Goal: Task Accomplishment & Management: Complete application form

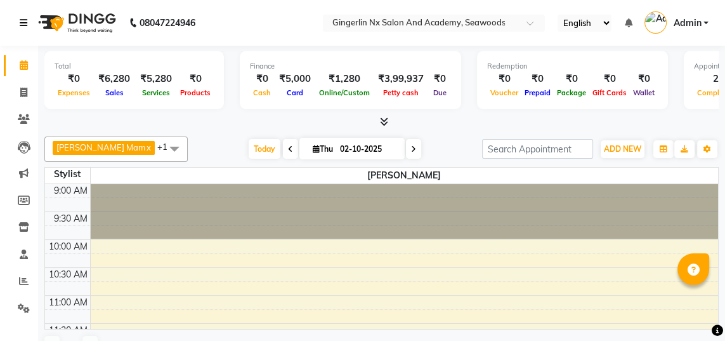
click at [21, 30] on link at bounding box center [26, 23] width 13 height 36
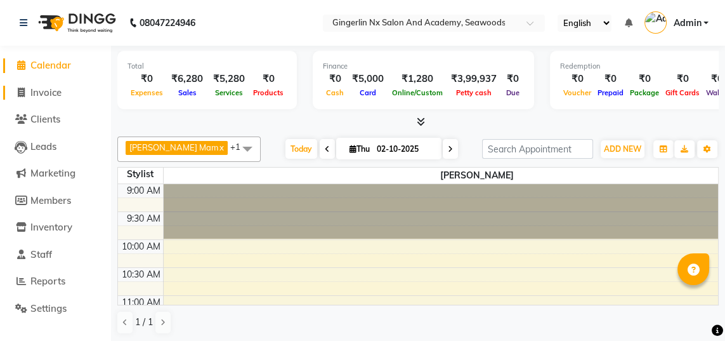
click at [46, 89] on span "Invoice" at bounding box center [45, 92] width 31 height 12
select select "service"
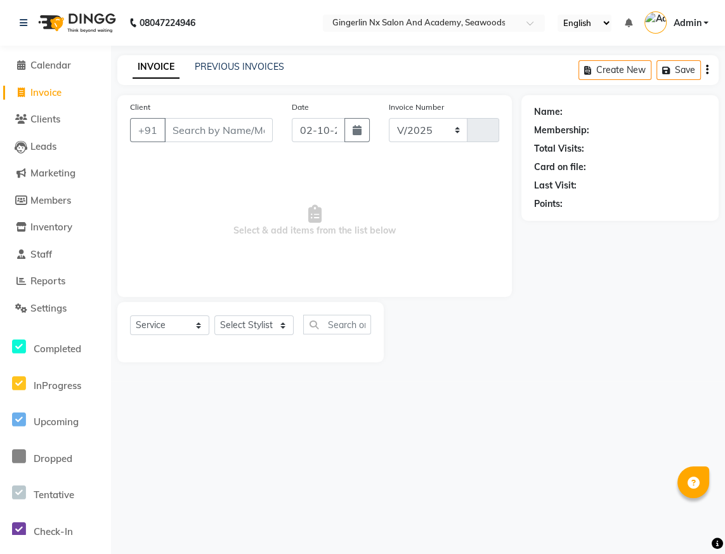
select select "480"
type input "0805"
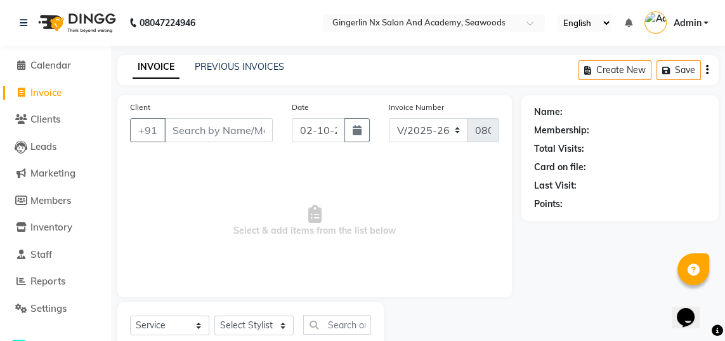
select select "membership"
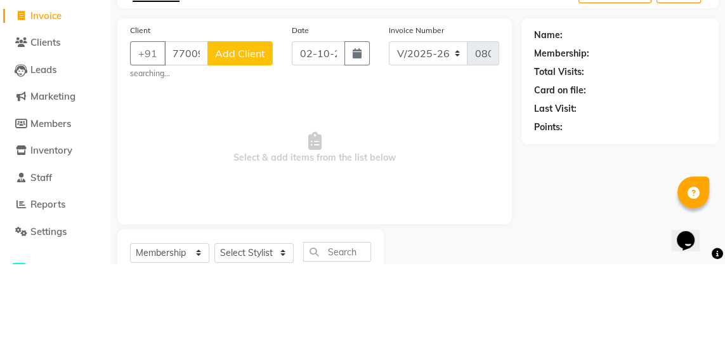
type input "7700903911"
click at [253, 132] on span "Add Client" at bounding box center [240, 130] width 50 height 13
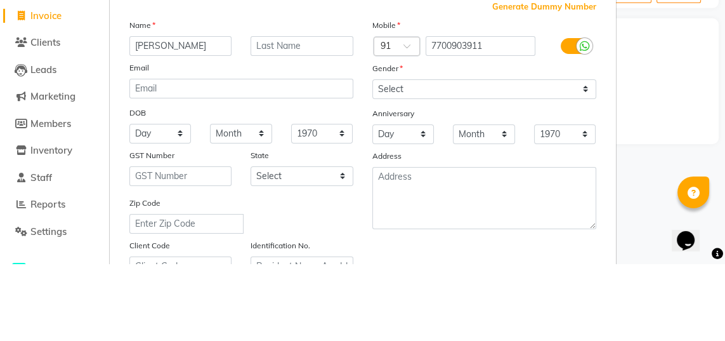
type input "Tina"
click at [298, 122] on input "text" at bounding box center [302, 123] width 103 height 20
type input "[PERSON_NAME]"
click at [343, 145] on div "Email" at bounding box center [241, 147] width 243 height 18
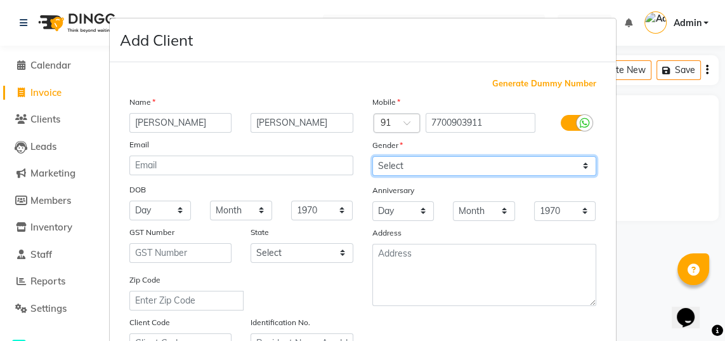
click at [523, 171] on select "Select Male Female Other Prefer Not To Say" at bounding box center [484, 166] width 224 height 20
select select "female"
click at [372, 156] on select "Select Male Female Other Prefer Not To Say" at bounding box center [484, 166] width 224 height 20
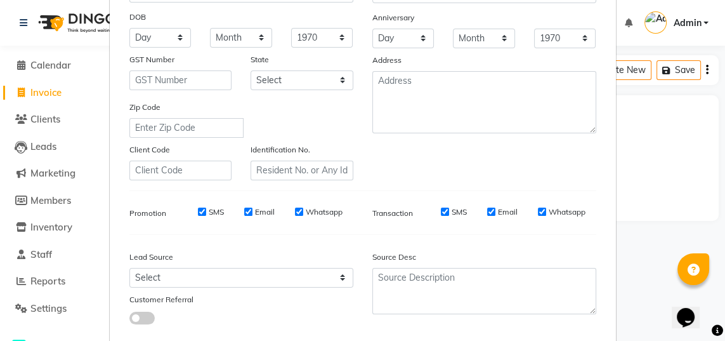
select select
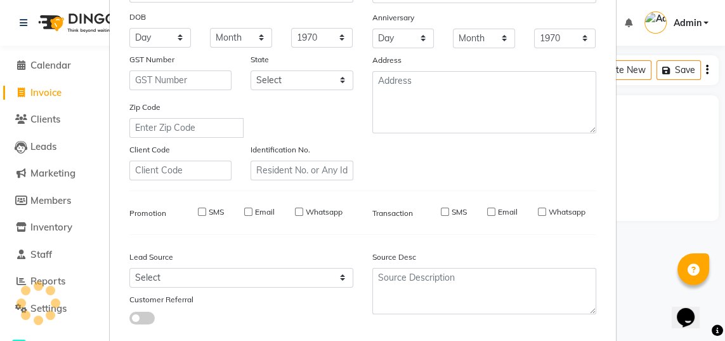
select select
checkbox input "false"
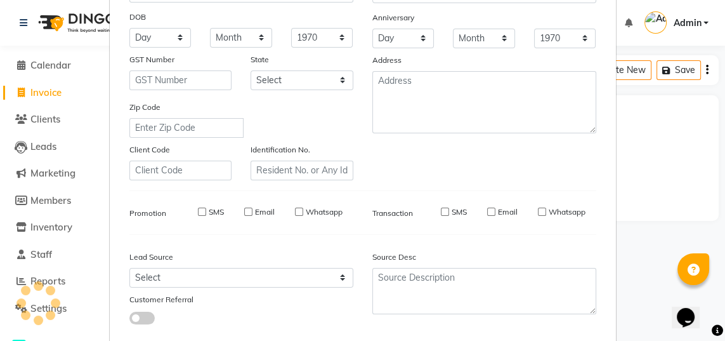
checkbox input "false"
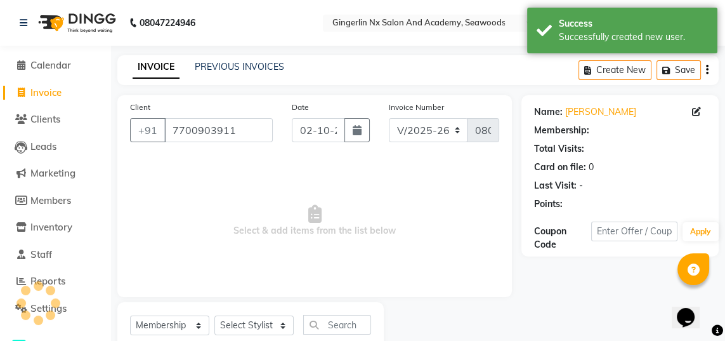
select select "1: Object"
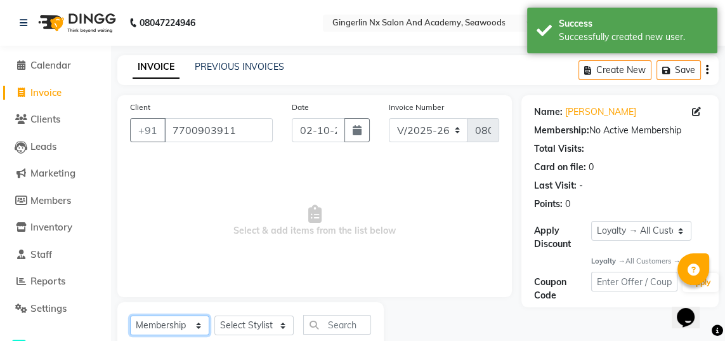
click at [162, 330] on select "Select Service Product Membership Package Voucher Prepaid Gift Card" at bounding box center [169, 325] width 79 height 20
select select "service"
click at [130, 315] on select "Select Service Product Membership Package Voucher Prepaid Gift Card" at bounding box center [169, 325] width 79 height 20
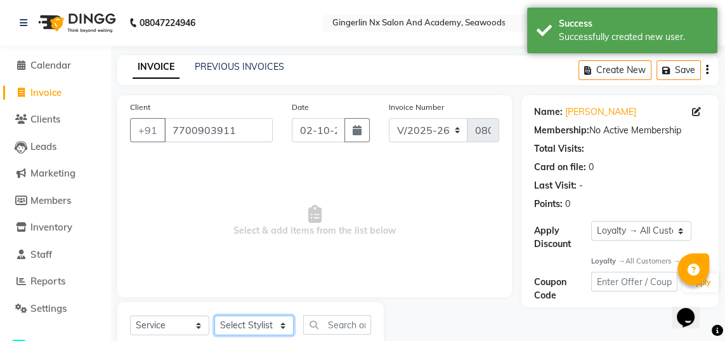
click at [266, 327] on select "Select Stylist Naina Sajida Samar Sanya Sashina Tosif" at bounding box center [253, 325] width 79 height 20
select select "90930"
click at [214, 315] on select "Select Stylist Naina Sajida Samar Sanya Sashina Tosif" at bounding box center [253, 325] width 79 height 20
click at [327, 328] on input "text" at bounding box center [337, 325] width 68 height 20
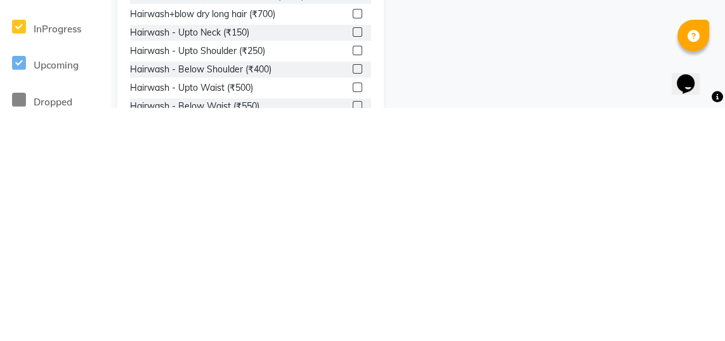
scroll to position [126, 0]
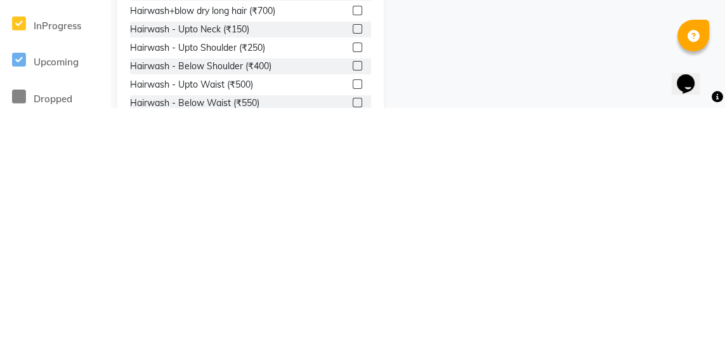
type input "Hair wash"
click at [356, 301] on label at bounding box center [358, 299] width 10 height 10
click at [356, 301] on input "checkbox" at bounding box center [357, 300] width 8 height 8
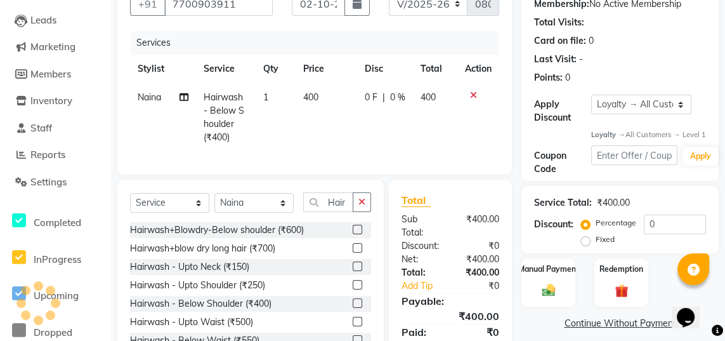
scroll to position [107, 0]
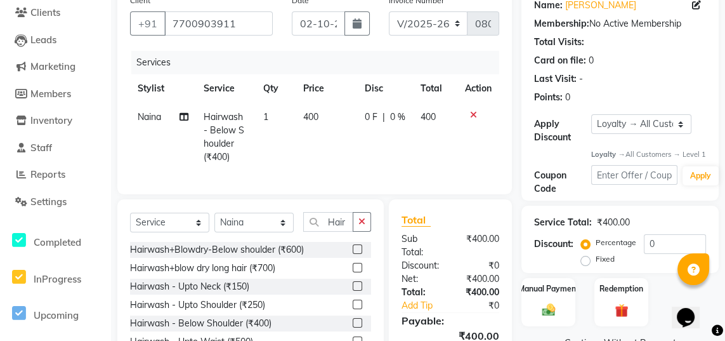
click at [358, 325] on label at bounding box center [358, 323] width 10 height 10
click at [358, 325] on input "checkbox" at bounding box center [357, 323] width 8 height 8
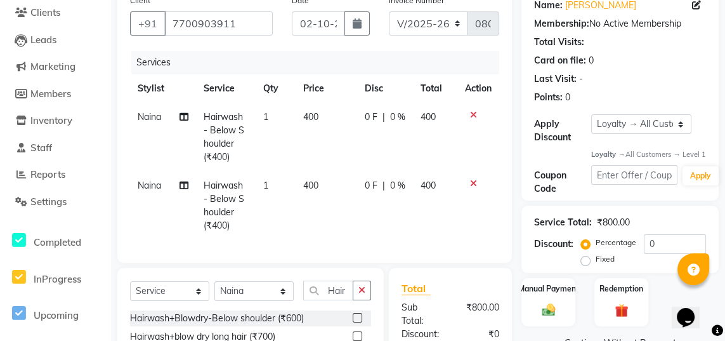
checkbox input "false"
click at [473, 185] on icon at bounding box center [473, 183] width 7 height 9
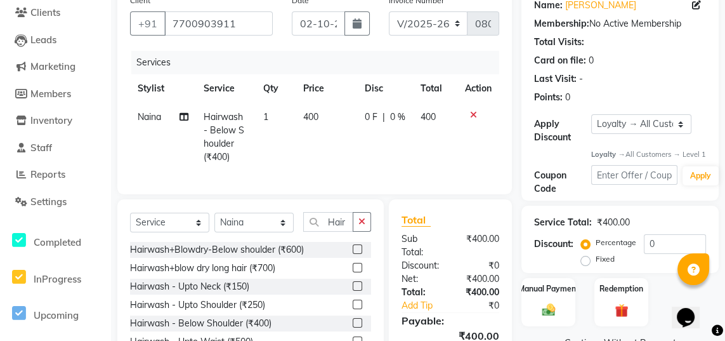
click at [356, 340] on label at bounding box center [358, 341] width 10 height 10
click at [356, 340] on input "checkbox" at bounding box center [357, 341] width 8 height 8
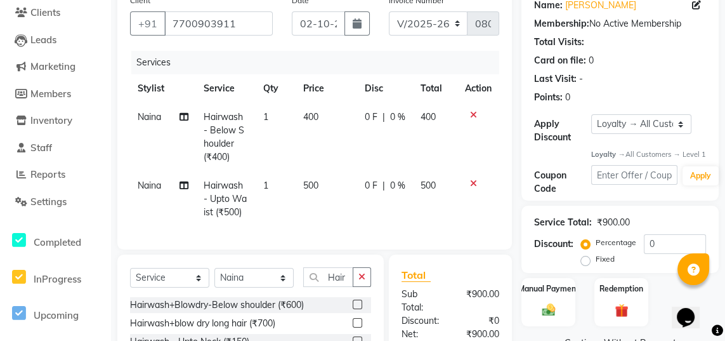
checkbox input "false"
click at [475, 184] on icon at bounding box center [473, 183] width 7 height 9
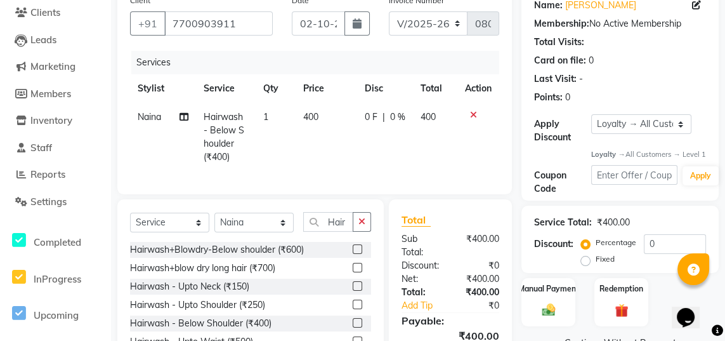
click at [275, 123] on td "1" at bounding box center [276, 137] width 40 height 69
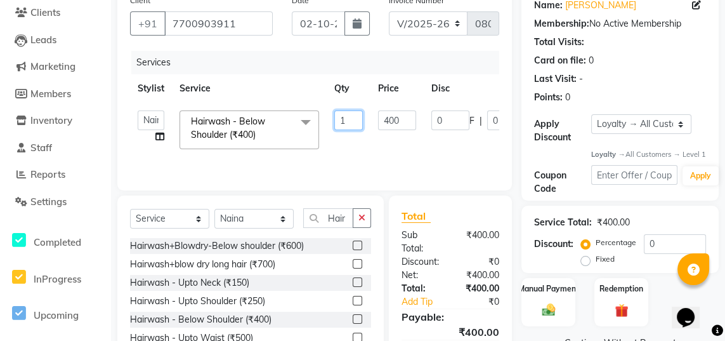
click at [353, 123] on input "1" at bounding box center [348, 120] width 29 height 20
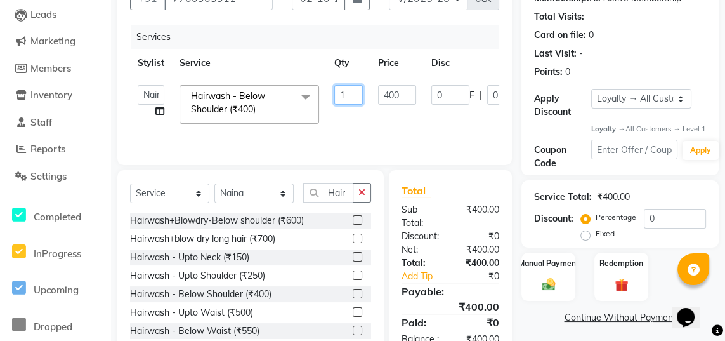
scroll to position [18, 0]
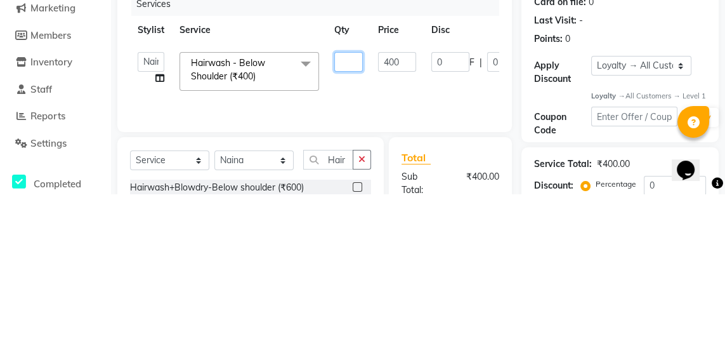
type input "2"
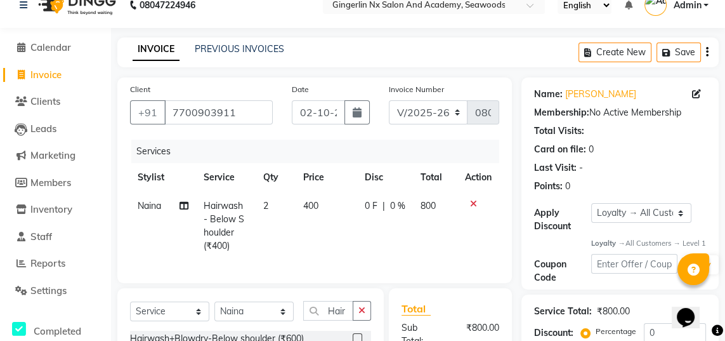
click at [317, 204] on span "400" at bounding box center [310, 205] width 15 height 11
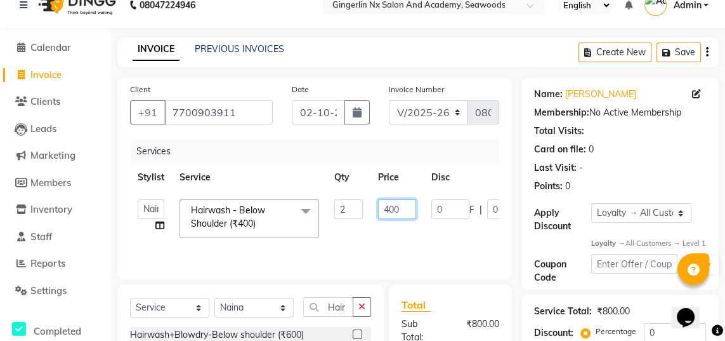
click at [404, 211] on input "400" at bounding box center [397, 209] width 38 height 20
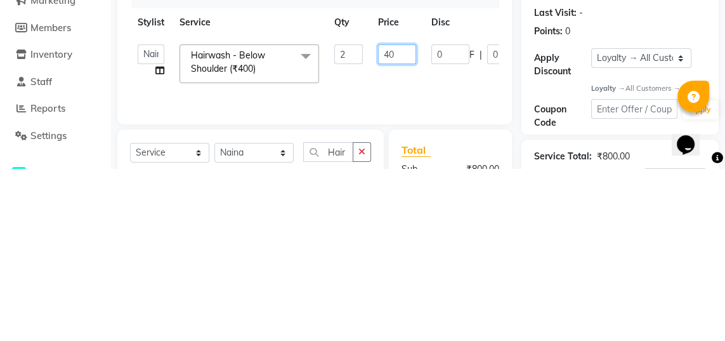
type input "4"
type input "700"
click at [431, 260] on tr "Naina Sajida Samar Sanya Sashina Tosif Hairwash - Below Shoulder (₹400) x Hairc…" at bounding box center [374, 236] width 489 height 54
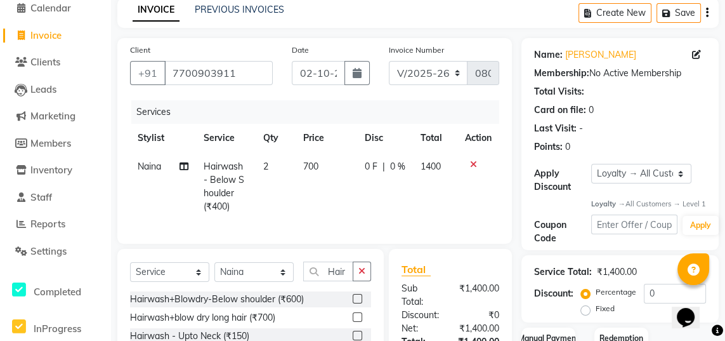
scroll to position [58, 0]
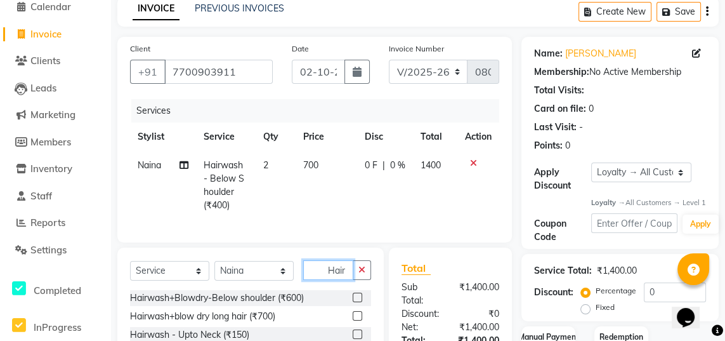
click at [337, 273] on input "Hair wash" at bounding box center [328, 270] width 50 height 20
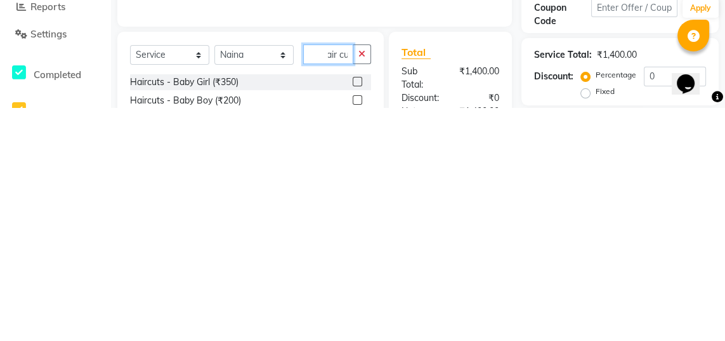
scroll to position [0, 11]
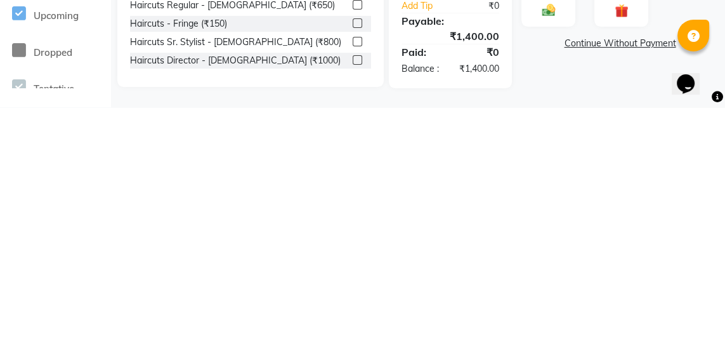
type input "Hair cut"
click at [356, 289] on label at bounding box center [358, 294] width 10 height 10
click at [356, 290] on input "checkbox" at bounding box center [357, 294] width 8 height 8
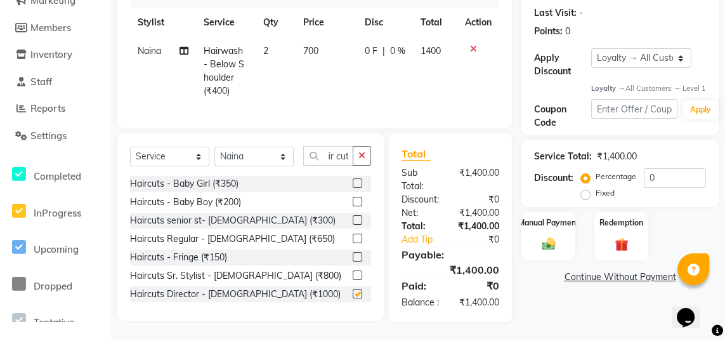
scroll to position [0, 0]
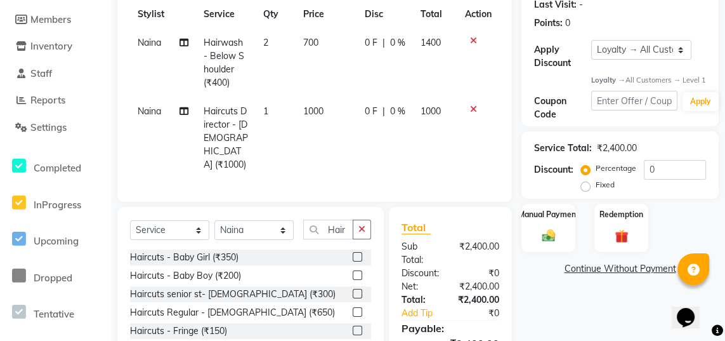
checkbox input "false"
click at [246, 59] on td "Hairwash - Below Shoulder (₹400)" at bounding box center [226, 63] width 60 height 69
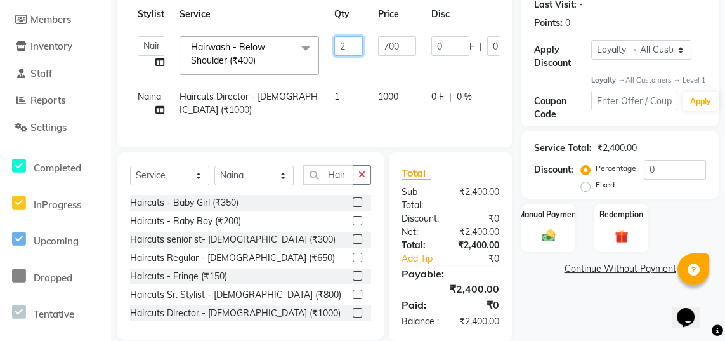
click at [348, 49] on input "2" at bounding box center [348, 46] width 29 height 20
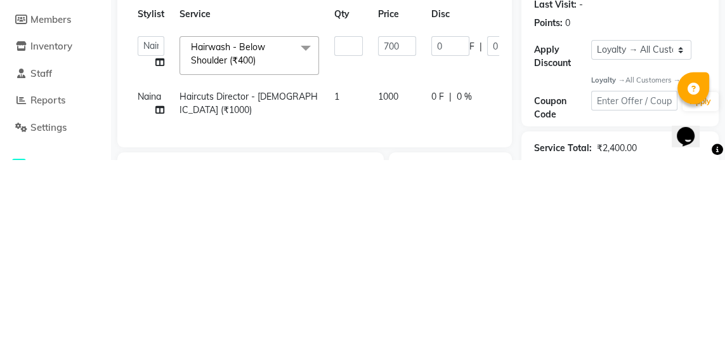
click at [364, 258] on tr "Naina Sajida Samar Sanya Sashina Tosif Hairwash - Below Shoulder (₹400) x Hairc…" at bounding box center [374, 236] width 489 height 54
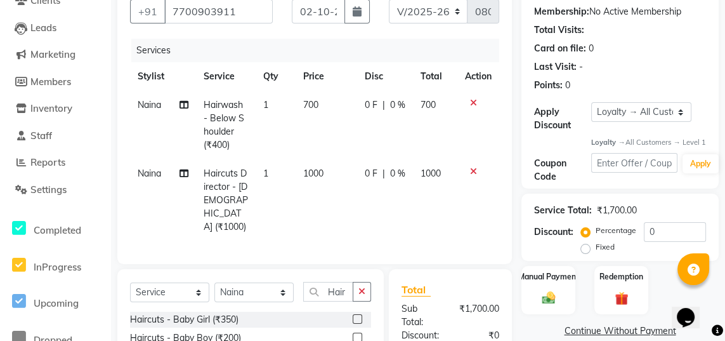
scroll to position [182, 0]
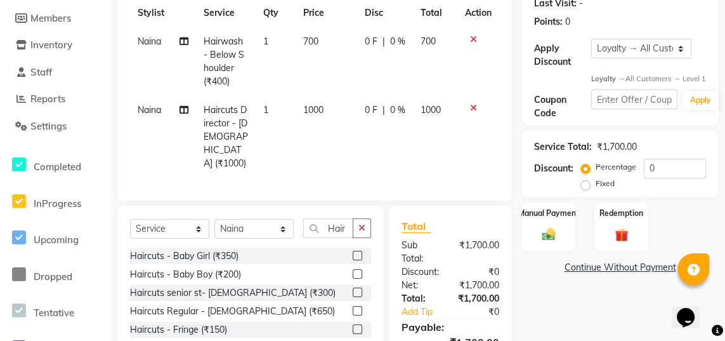
click at [546, 231] on div "Manual Payment" at bounding box center [548, 226] width 54 height 48
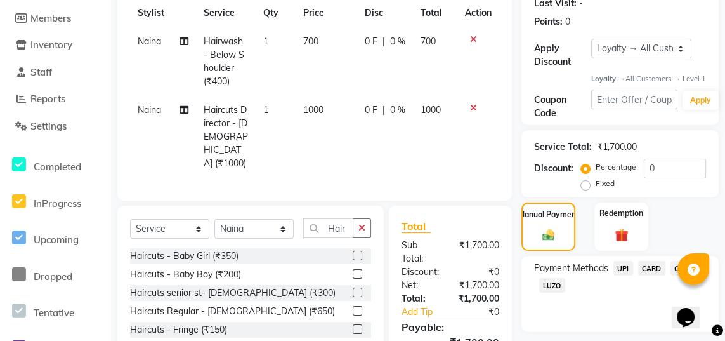
click at [624, 275] on span "UPI" at bounding box center [623, 268] width 20 height 15
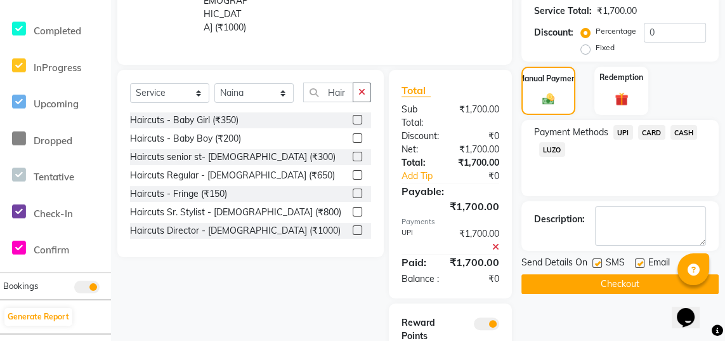
scroll to position [324, 0]
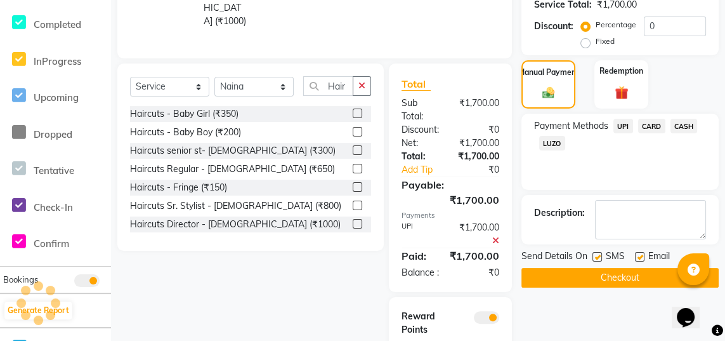
click at [635, 287] on button "Checkout" at bounding box center [619, 278] width 197 height 20
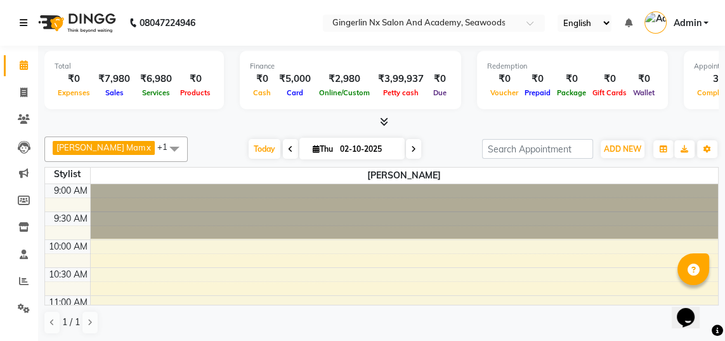
click at [22, 26] on icon at bounding box center [24, 22] width 8 height 9
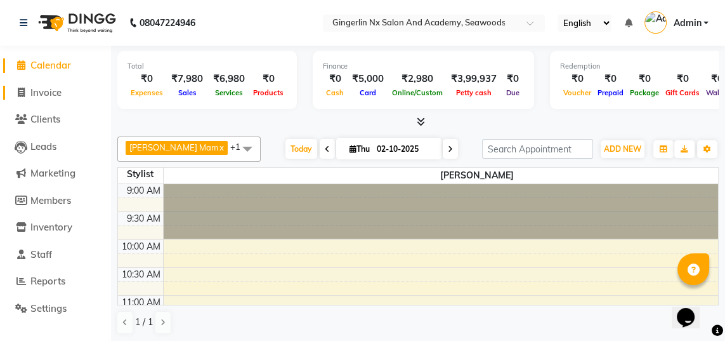
click at [58, 98] on link "Invoice" at bounding box center [55, 93] width 105 height 15
select select "service"
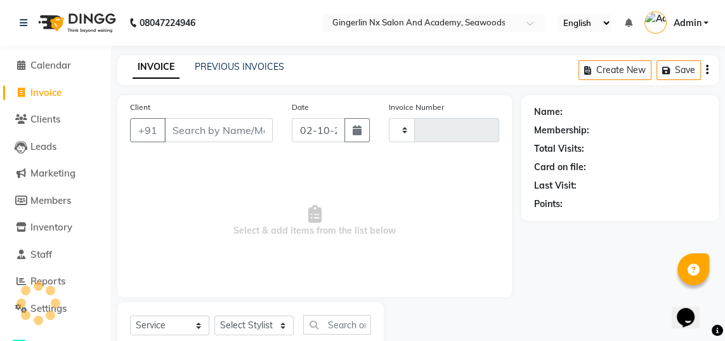
type input "0806"
select select "480"
select select "membership"
click at [261, 66] on link "PREVIOUS INVOICES" at bounding box center [239, 66] width 89 height 11
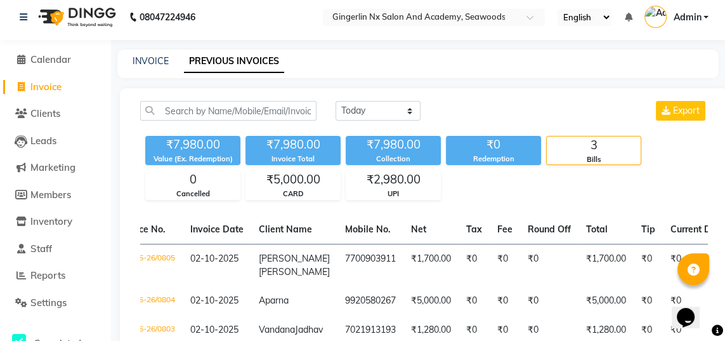
scroll to position [0, 31]
click at [310, 252] on td "[PERSON_NAME]" at bounding box center [292, 265] width 86 height 43
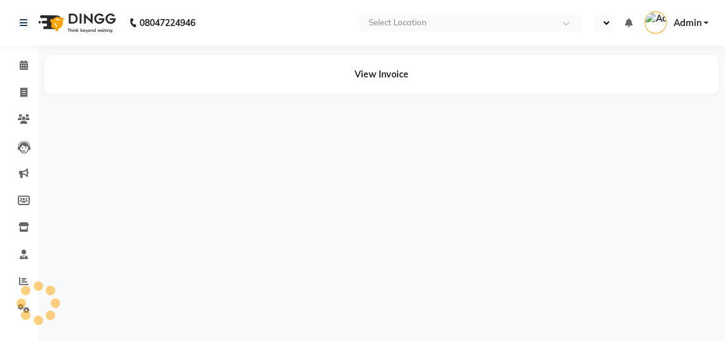
select select "en"
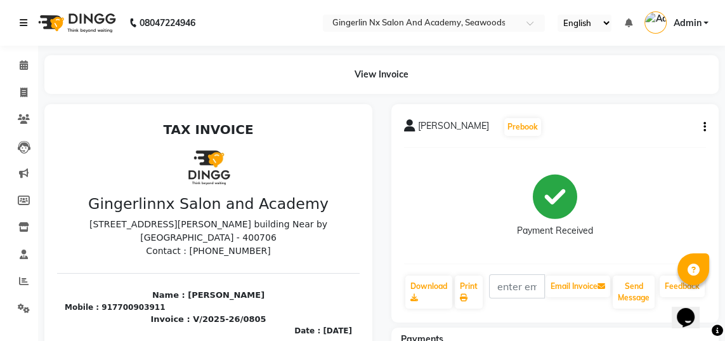
click at [25, 15] on link at bounding box center [26, 23] width 13 height 36
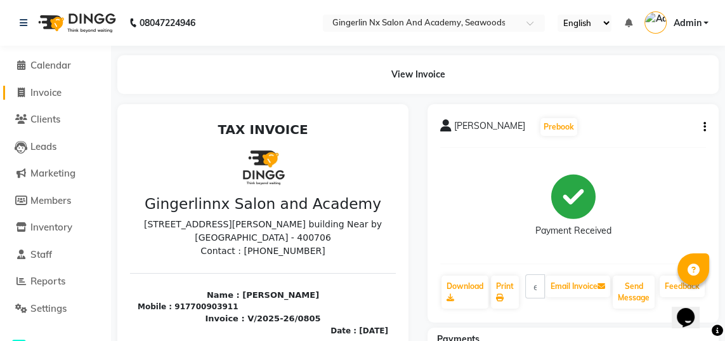
click at [55, 94] on span "Invoice" at bounding box center [45, 92] width 31 height 12
select select "service"
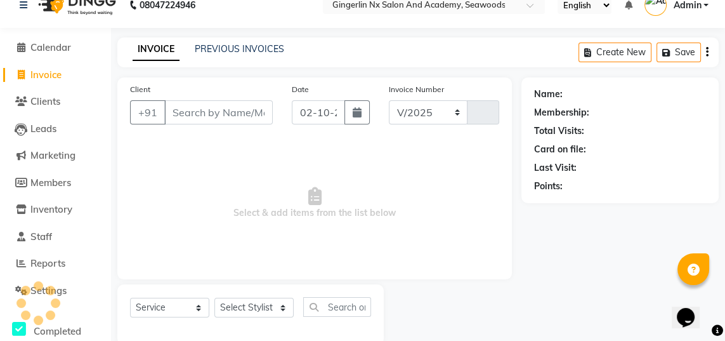
select select "480"
type input "0806"
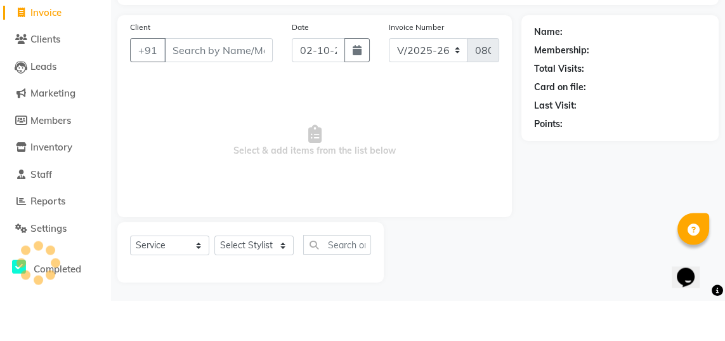
select select "membership"
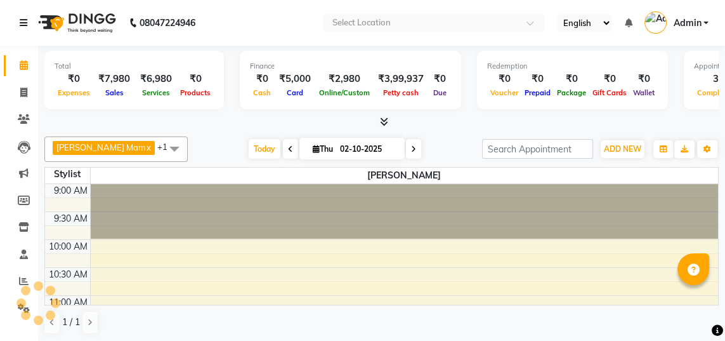
click at [23, 22] on icon at bounding box center [24, 22] width 8 height 9
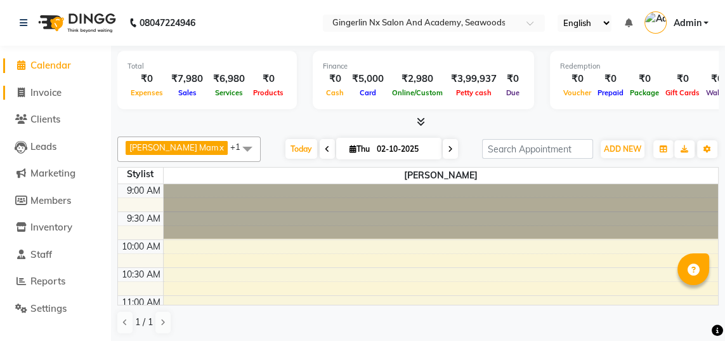
click at [62, 87] on span "Invoice" at bounding box center [45, 92] width 31 height 12
select select "service"
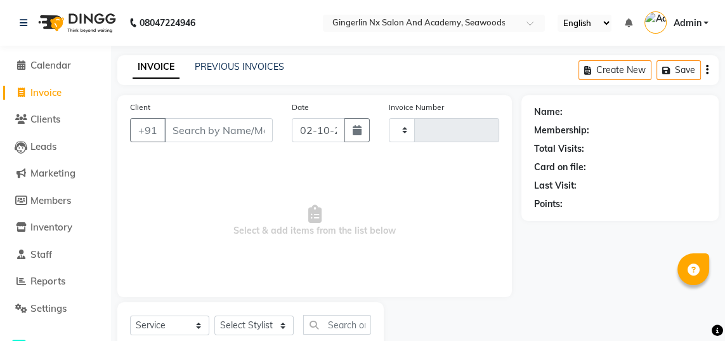
type input "0806"
select select "480"
select select "membership"
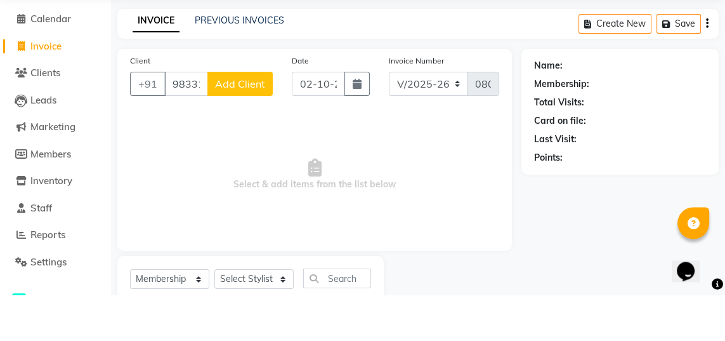
type input "9833192086"
click at [240, 132] on span "Add Client" at bounding box center [240, 130] width 50 height 13
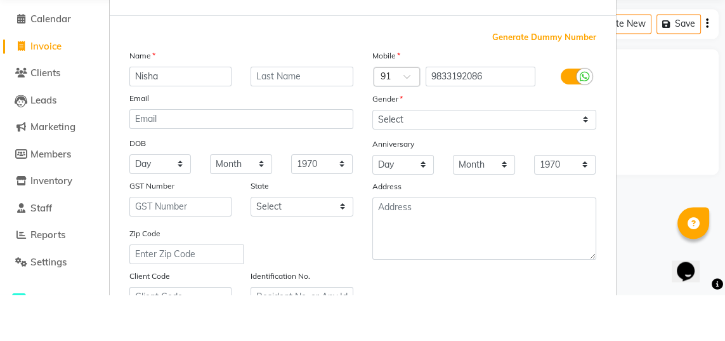
type input "Nisha"
click at [281, 79] on div "Generate Dummy Number" at bounding box center [362, 83] width 467 height 13
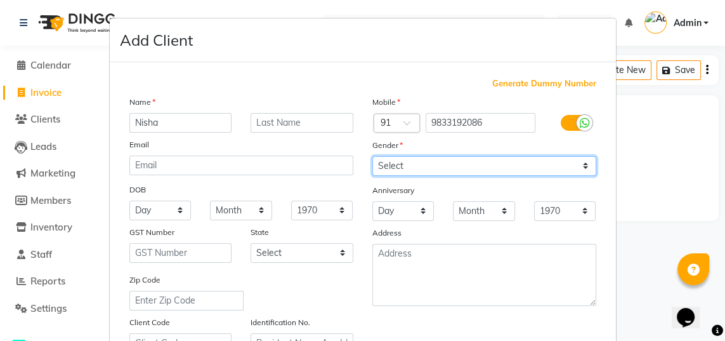
click at [504, 164] on select "Select Male Female Other Prefer Not To Say" at bounding box center [484, 166] width 224 height 20
select select "female"
click at [372, 156] on select "Select Male Female Other Prefer Not To Say" at bounding box center [484, 166] width 224 height 20
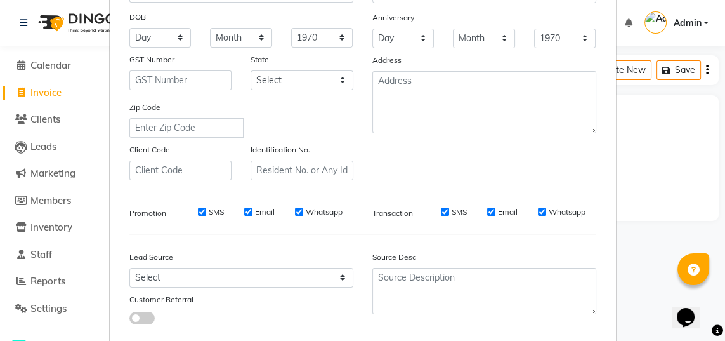
select select
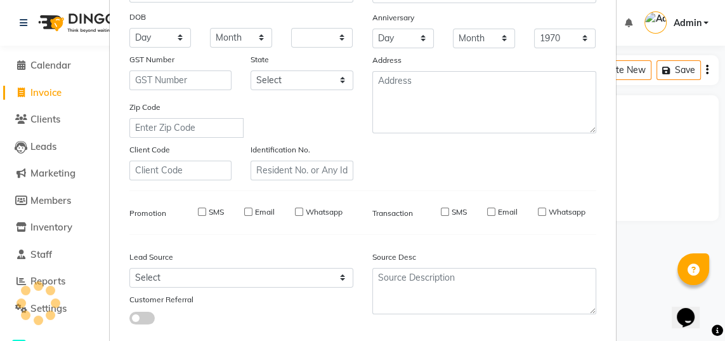
select select
checkbox input "false"
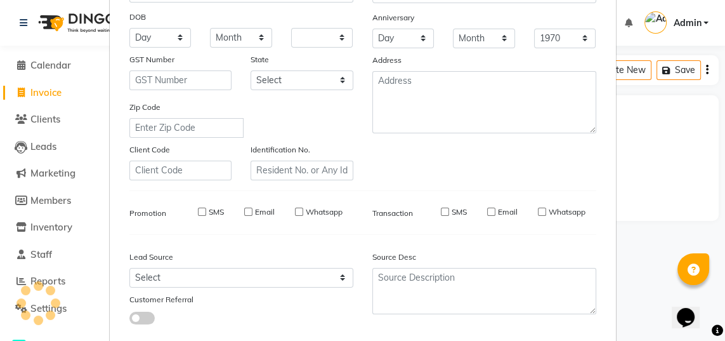
checkbox input "false"
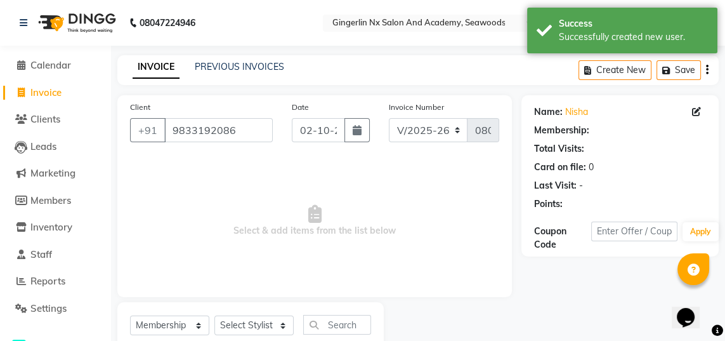
select select "1: Object"
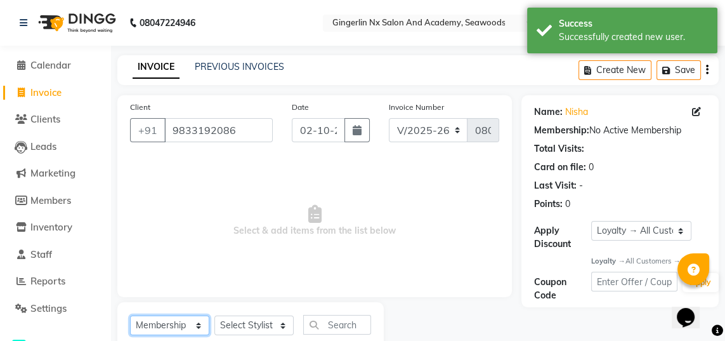
click at [168, 321] on select "Select Service Product Membership Package Voucher Prepaid Gift Card" at bounding box center [169, 325] width 79 height 20
click at [130, 315] on select "Select Service Product Membership Package Voucher Prepaid Gift Card" at bounding box center [169, 325] width 79 height 20
checkbox input "false"
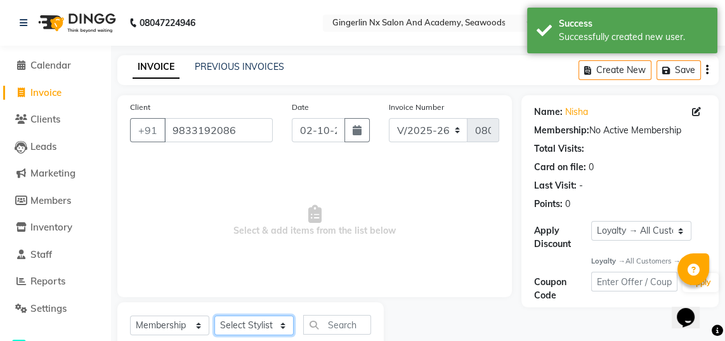
click at [261, 326] on select "Select Stylist Naina Sajida Samar Sanya Sashina Tosif" at bounding box center [253, 325] width 79 height 20
select select "84215"
click at [214, 315] on select "Select Stylist Naina Sajida Samar Sanya Sashina Tosif" at bounding box center [253, 325] width 79 height 20
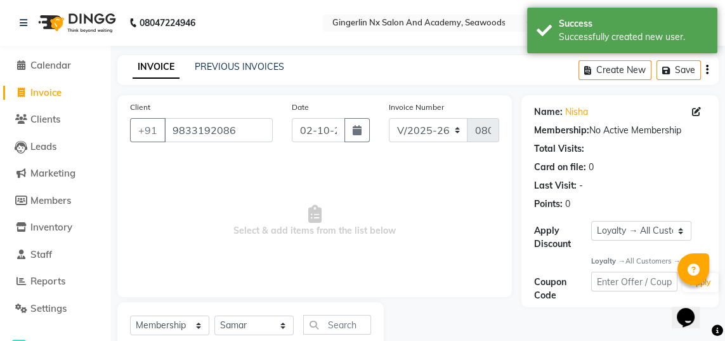
select select "select"
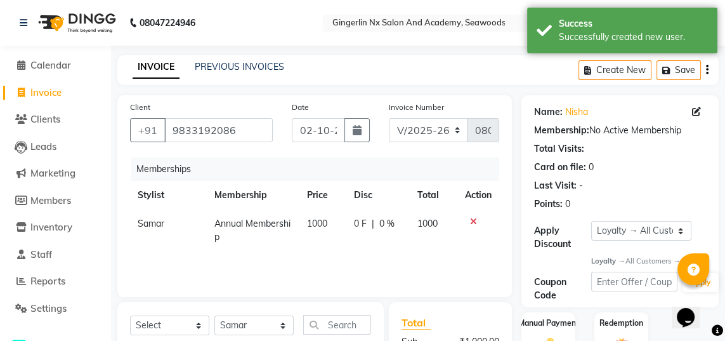
click at [372, 225] on span "|" at bounding box center [373, 223] width 3 height 13
select select "84215"
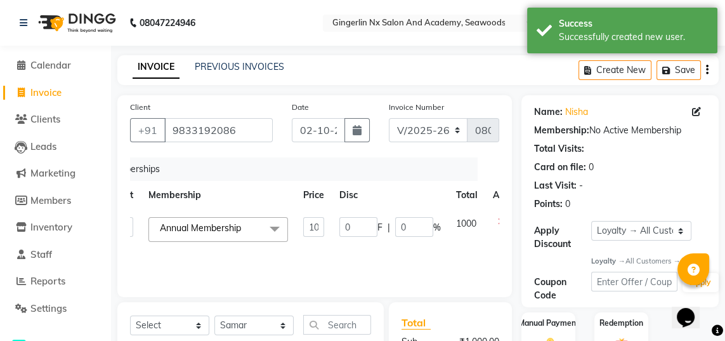
scroll to position [0, 30]
click at [421, 232] on input "0" at bounding box center [415, 227] width 38 height 20
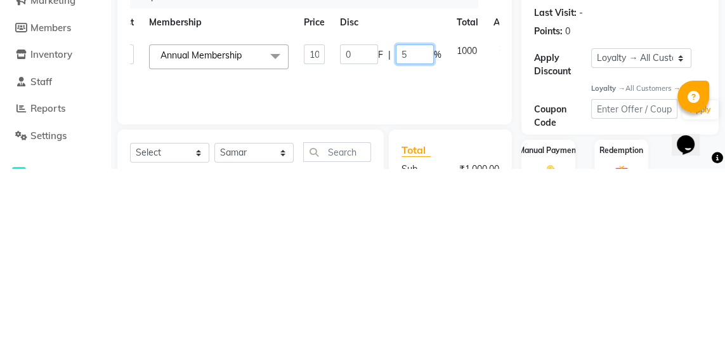
type input "50"
click at [452, 247] on tr "Naina Sajida Samar Sanya Sashina Tosif Annual Membership x Annual Membership 10…" at bounding box center [314, 229] width 428 height 40
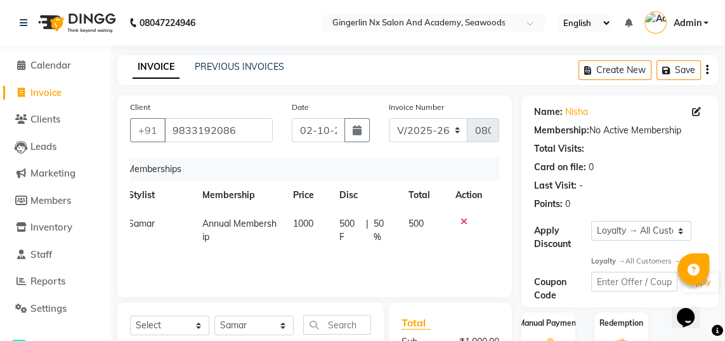
scroll to position [0, 9]
click at [244, 325] on select "Select Stylist Naina Sajida Samar Sanya Sashina Tosif" at bounding box center [253, 325] width 79 height 20
click at [166, 333] on select "Select Service Product Package Voucher Prepaid Gift Card" at bounding box center [169, 325] width 79 height 20
select select "service"
click at [130, 315] on select "Select Service Product Package Voucher Prepaid Gift Card" at bounding box center [169, 325] width 79 height 20
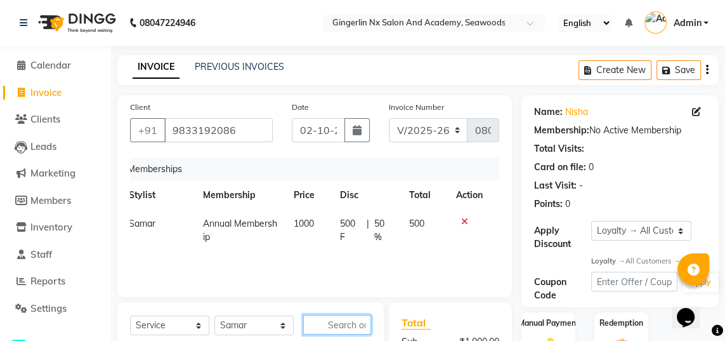
click at [335, 329] on input "text" at bounding box center [337, 325] width 68 height 20
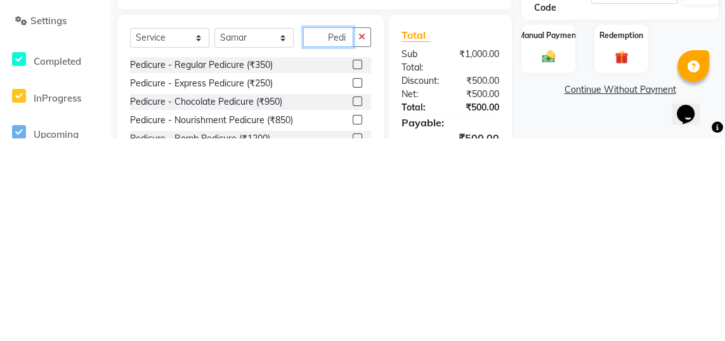
scroll to position [90, 0]
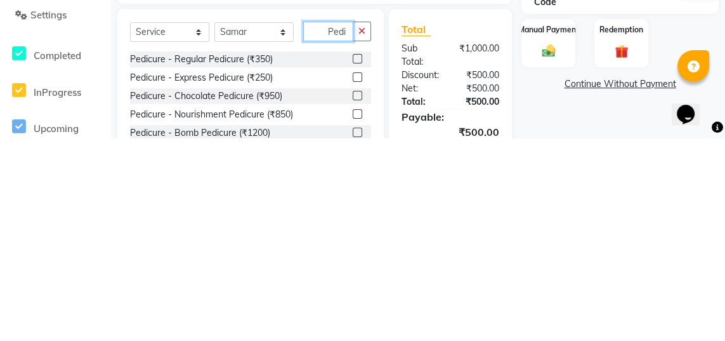
type input "Pedi"
click at [356, 260] on label at bounding box center [358, 262] width 10 height 10
click at [356, 260] on input "checkbox" at bounding box center [357, 262] width 8 height 8
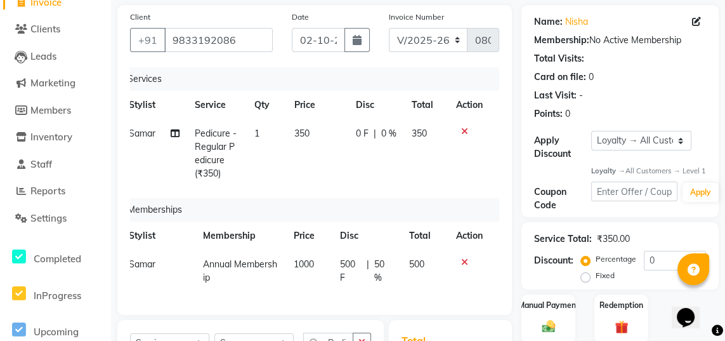
checkbox input "false"
click at [307, 129] on span "350" at bounding box center [301, 133] width 15 height 11
select select "84215"
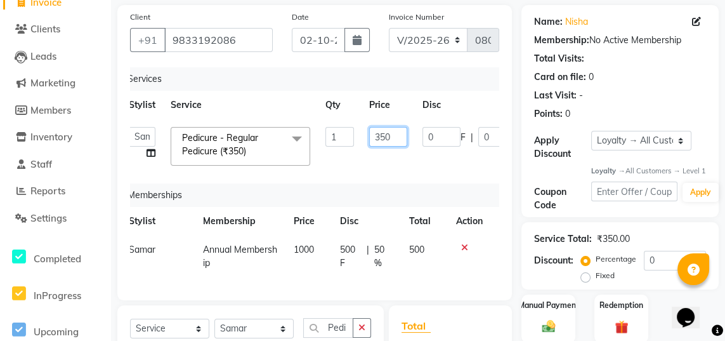
click at [393, 141] on input "350" at bounding box center [388, 137] width 38 height 20
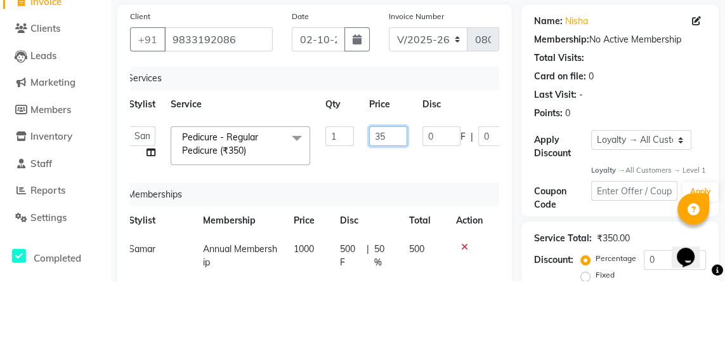
type input "3"
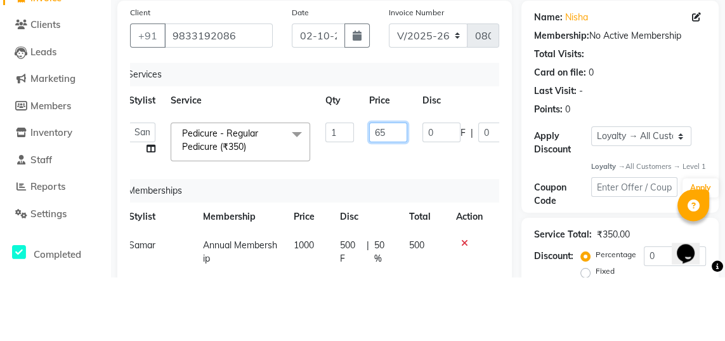
type input "650"
click at [279, 142] on div "Services" at bounding box center [310, 138] width 377 height 23
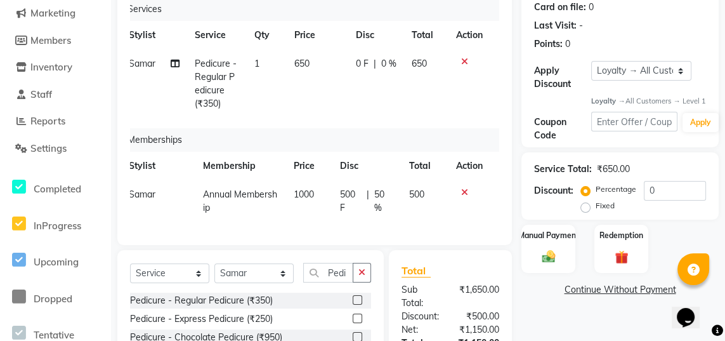
scroll to position [161, 0]
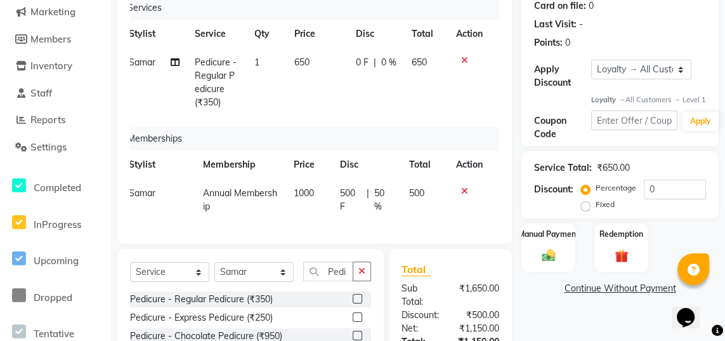
click at [381, 67] on span "0 %" at bounding box center [388, 62] width 15 height 13
select select "84215"
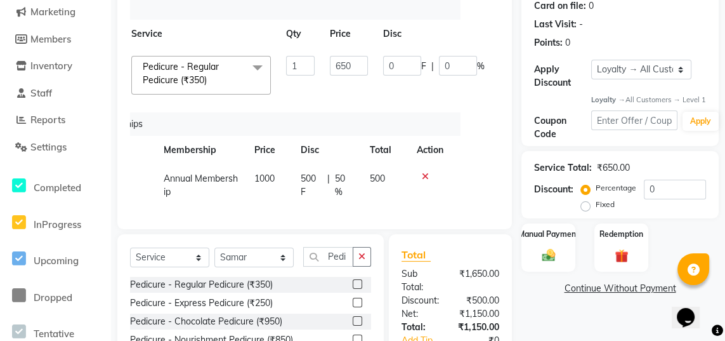
scroll to position [0, 60]
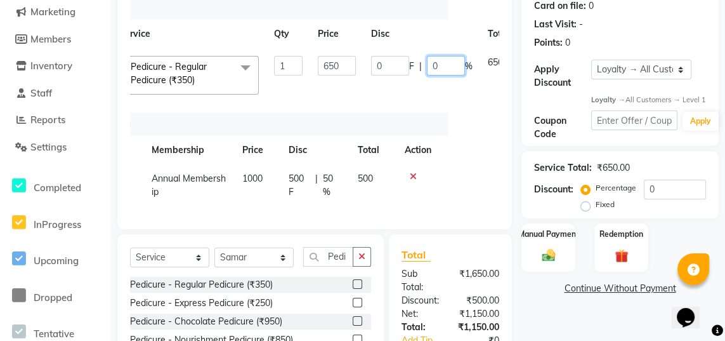
click at [442, 69] on input "0" at bounding box center [446, 66] width 38 height 20
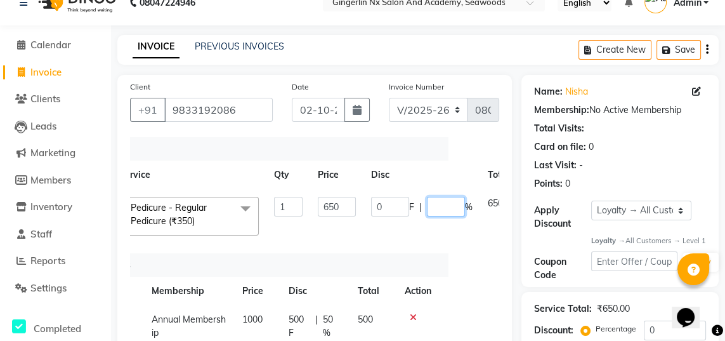
scroll to position [20, 0]
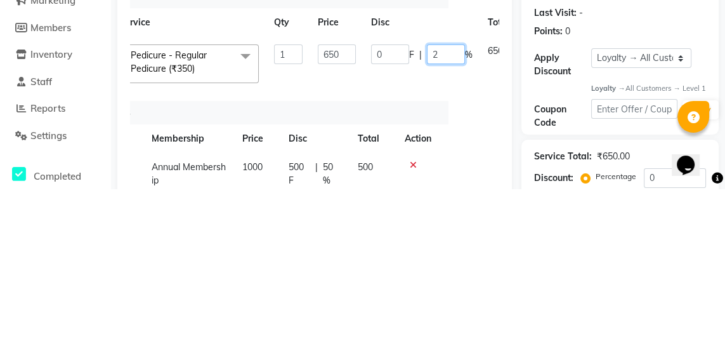
type input "20"
click at [466, 228] on tr "Naina Sajida Samar Sanya Sashina Tosif Pedicure - Regular Pedicure (₹350) x Hai…" at bounding box center [314, 216] width 489 height 54
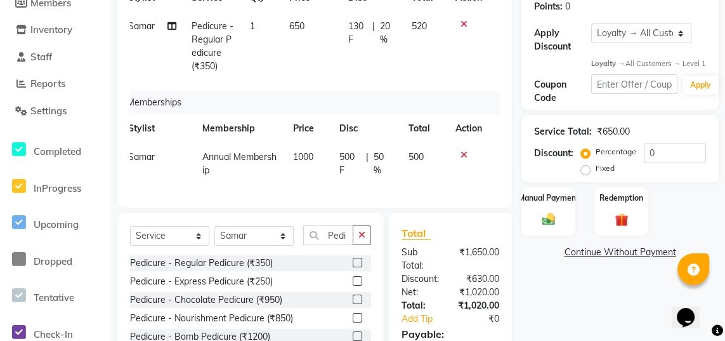
scroll to position [218, 0]
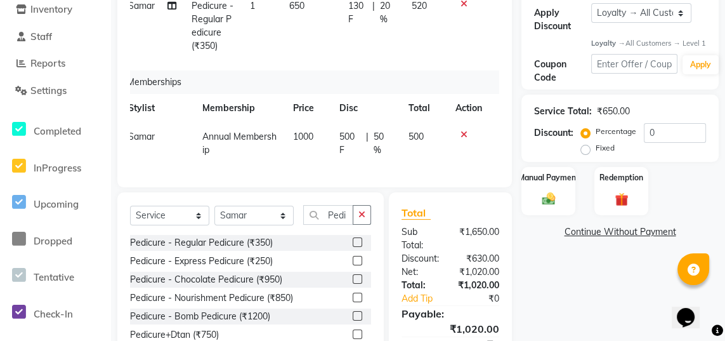
click at [551, 206] on img at bounding box center [549, 198] width 22 height 15
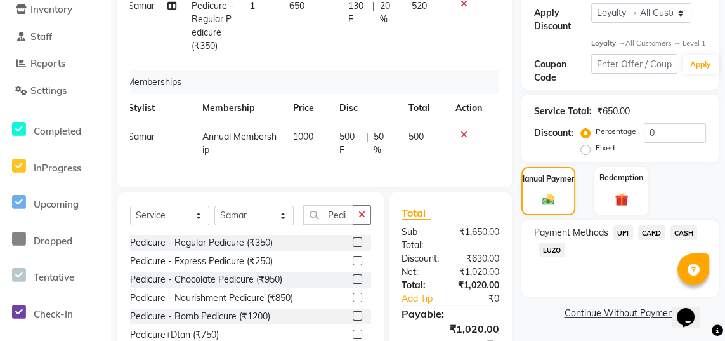
click at [625, 240] on span "UPI" at bounding box center [623, 232] width 20 height 15
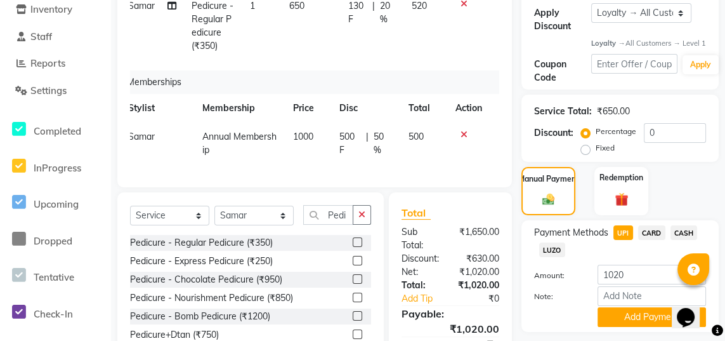
click at [642, 327] on button "Add Payment" at bounding box center [652, 317] width 108 height 20
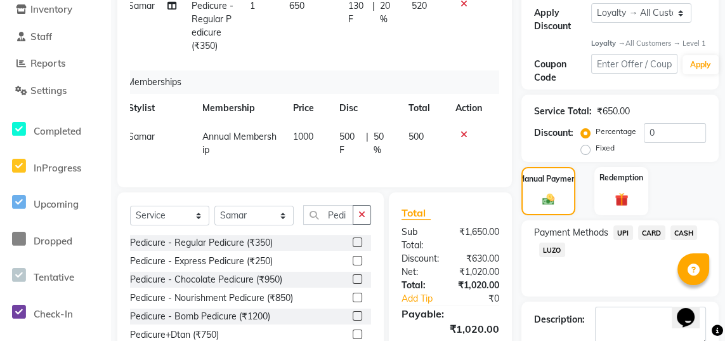
scroll to position [360, 0]
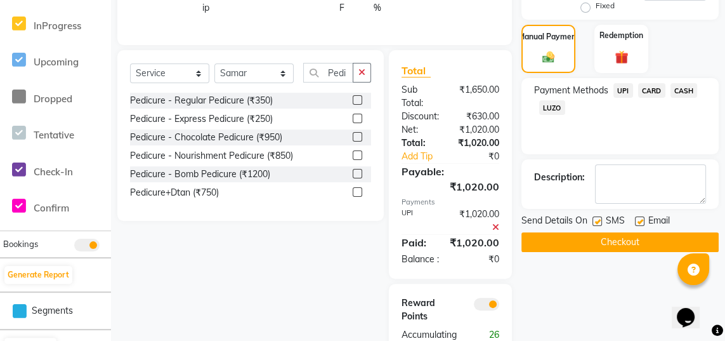
click at [651, 247] on button "Checkout" at bounding box center [619, 242] width 197 height 20
